Goal: Transaction & Acquisition: Obtain resource

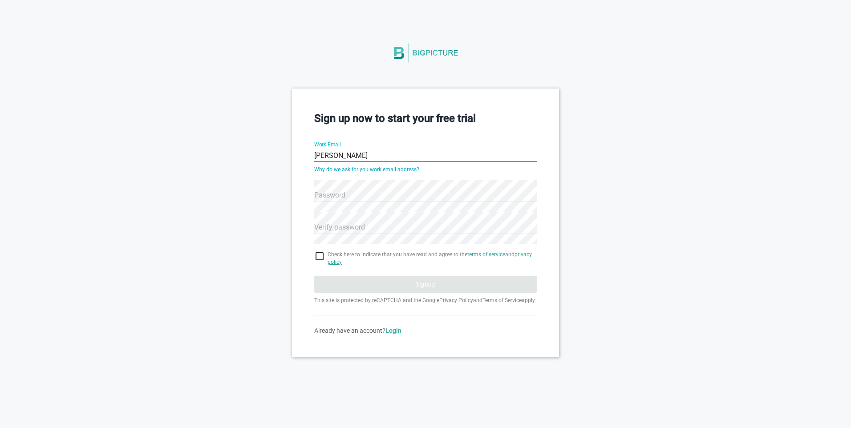
type input "[PERSON_NAME][EMAIL_ADDRESS][DOMAIN_NAME]"
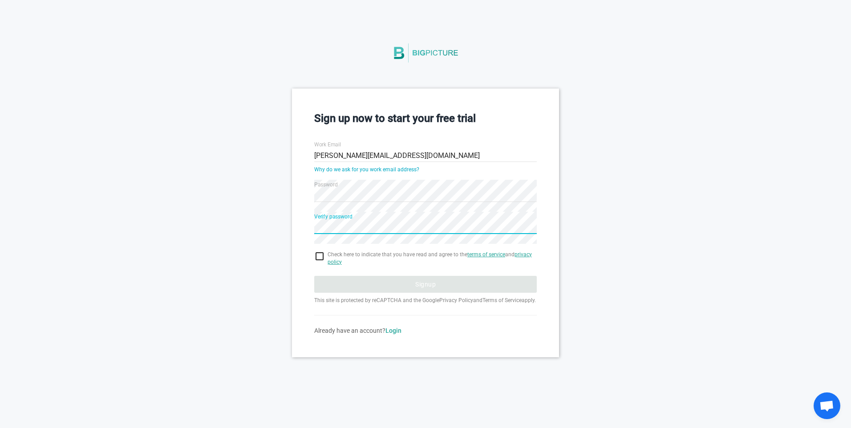
click at [352, 255] on span "Check here to indicate that you have read and agree to the terms of service and…" at bounding box center [431, 258] width 209 height 15
click at [323, 255] on input "checkbox" at bounding box center [425, 256] width 222 height 11
checkbox input "true"
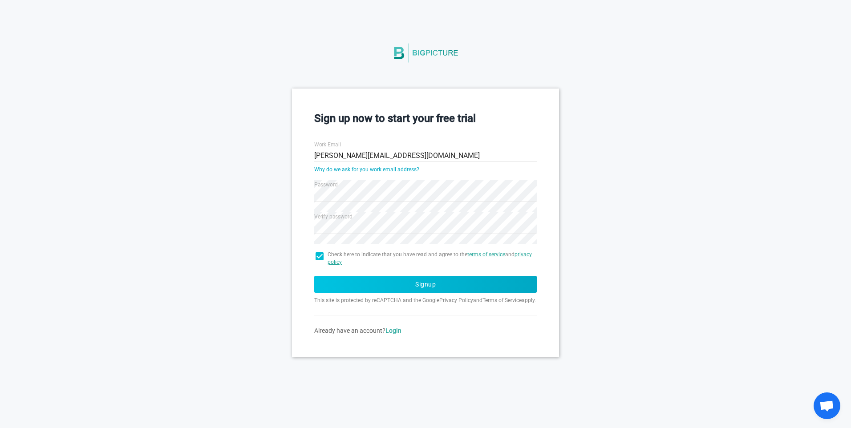
click at [391, 280] on button "Signup" at bounding box center [425, 284] width 222 height 17
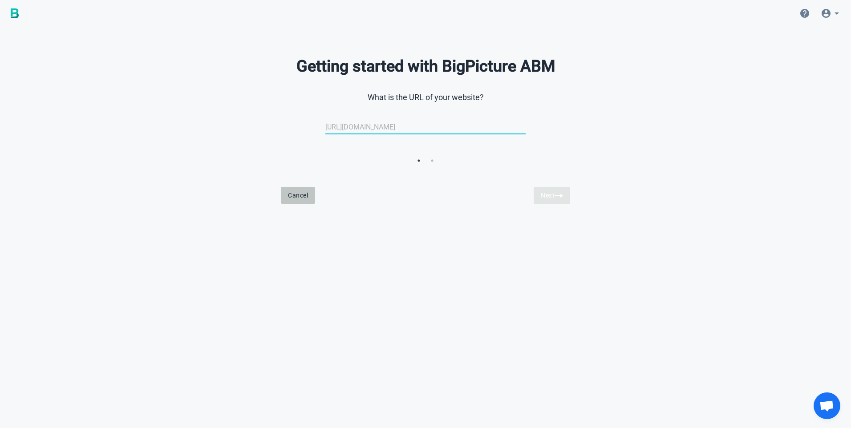
click at [302, 195] on button "Cancel" at bounding box center [298, 195] width 34 height 17
click at [12, 15] on img at bounding box center [15, 13] width 8 height 10
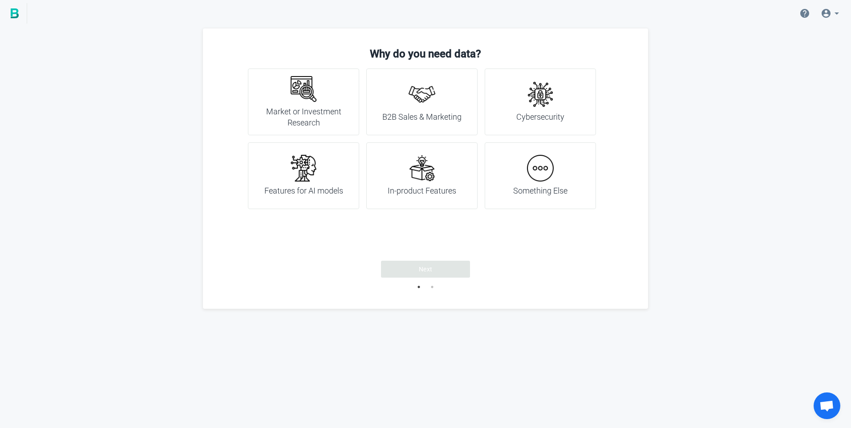
click at [287, 99] on div "Market or Investment Research" at bounding box center [303, 102] width 89 height 53
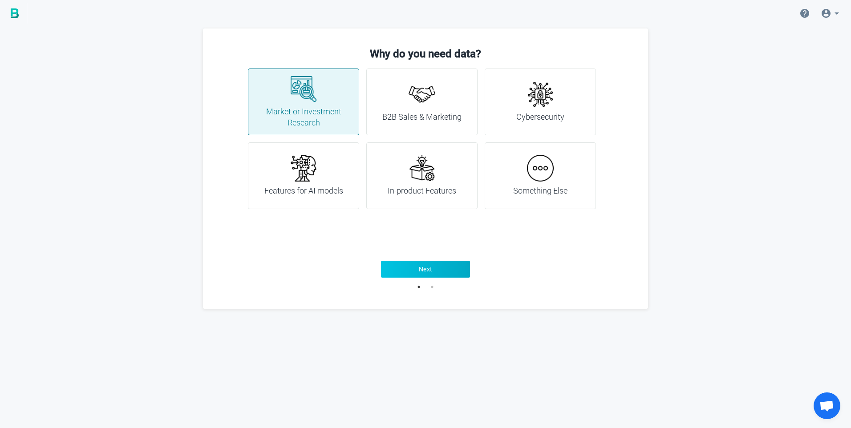
click at [419, 269] on span "Next" at bounding box center [426, 269] width 14 height 9
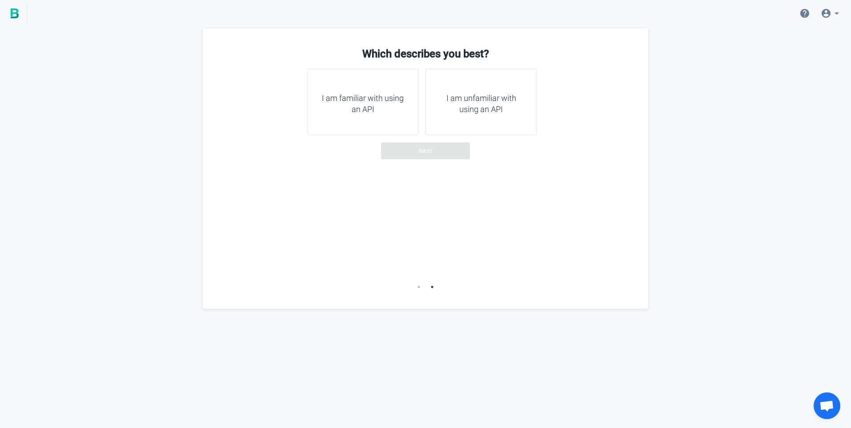
click at [365, 108] on h4 "I am familiar with using an API" at bounding box center [362, 104] width 89 height 23
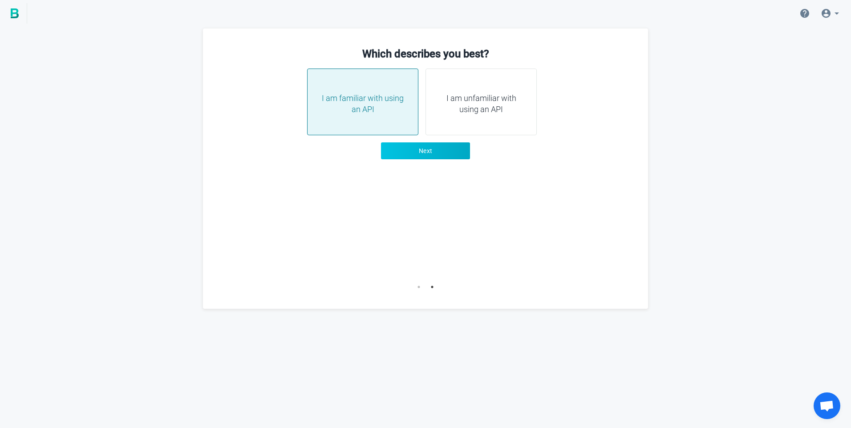
click at [416, 151] on button "Next" at bounding box center [425, 150] width 89 height 17
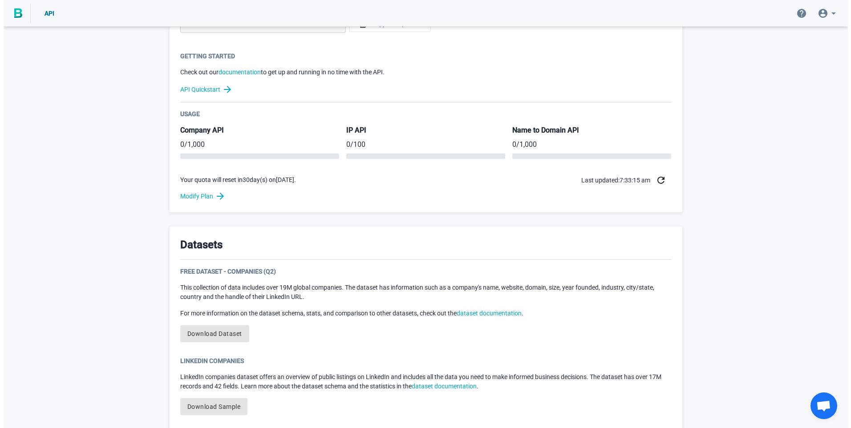
scroll to position [420, 0]
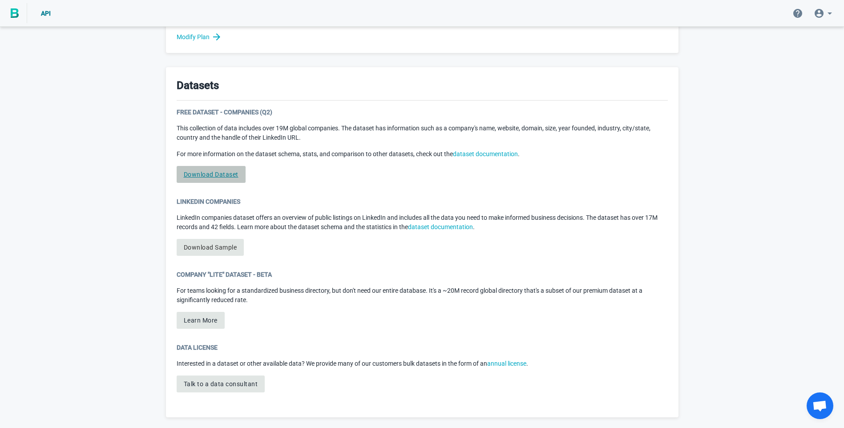
click at [220, 175] on link "Download Dataset" at bounding box center [211, 174] width 69 height 17
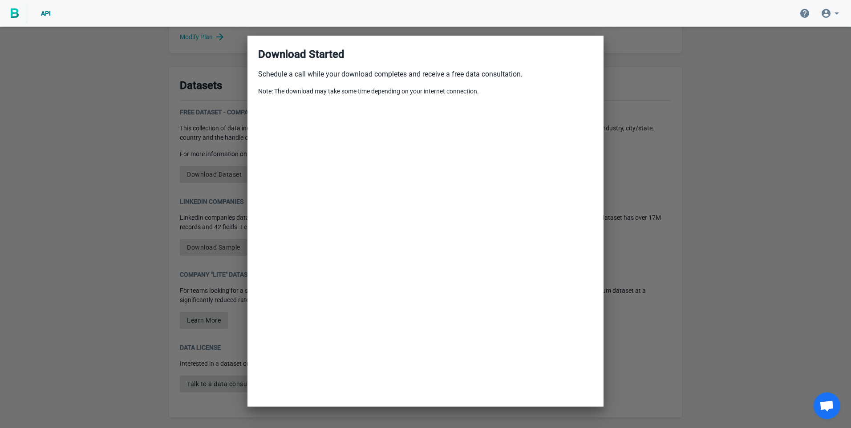
scroll to position [49, 0]
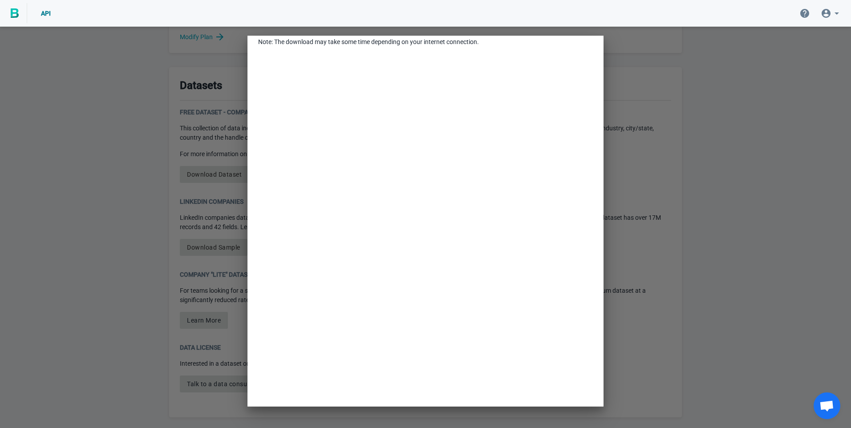
click at [790, 174] on div at bounding box center [425, 214] width 851 height 428
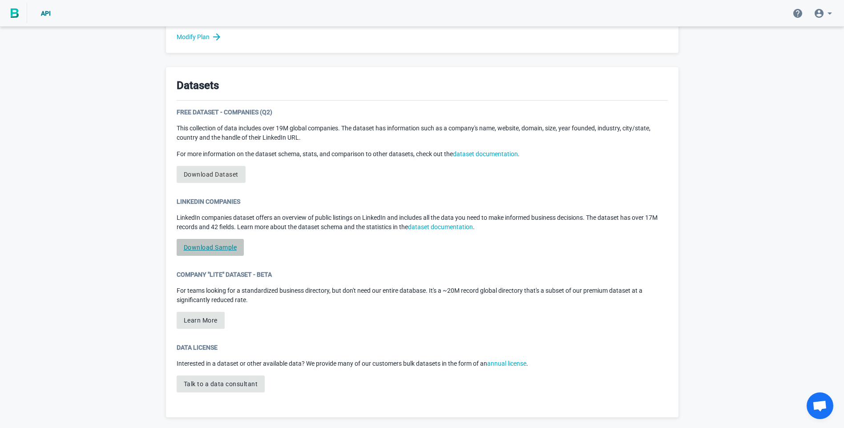
click at [199, 249] on link "Download Sample" at bounding box center [211, 247] width 68 height 17
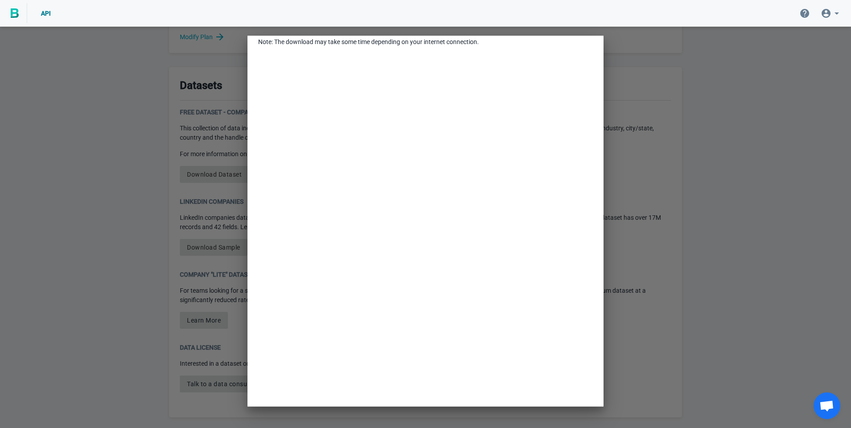
click at [699, 234] on div at bounding box center [425, 214] width 851 height 428
